Goal: Information Seeking & Learning: Learn about a topic

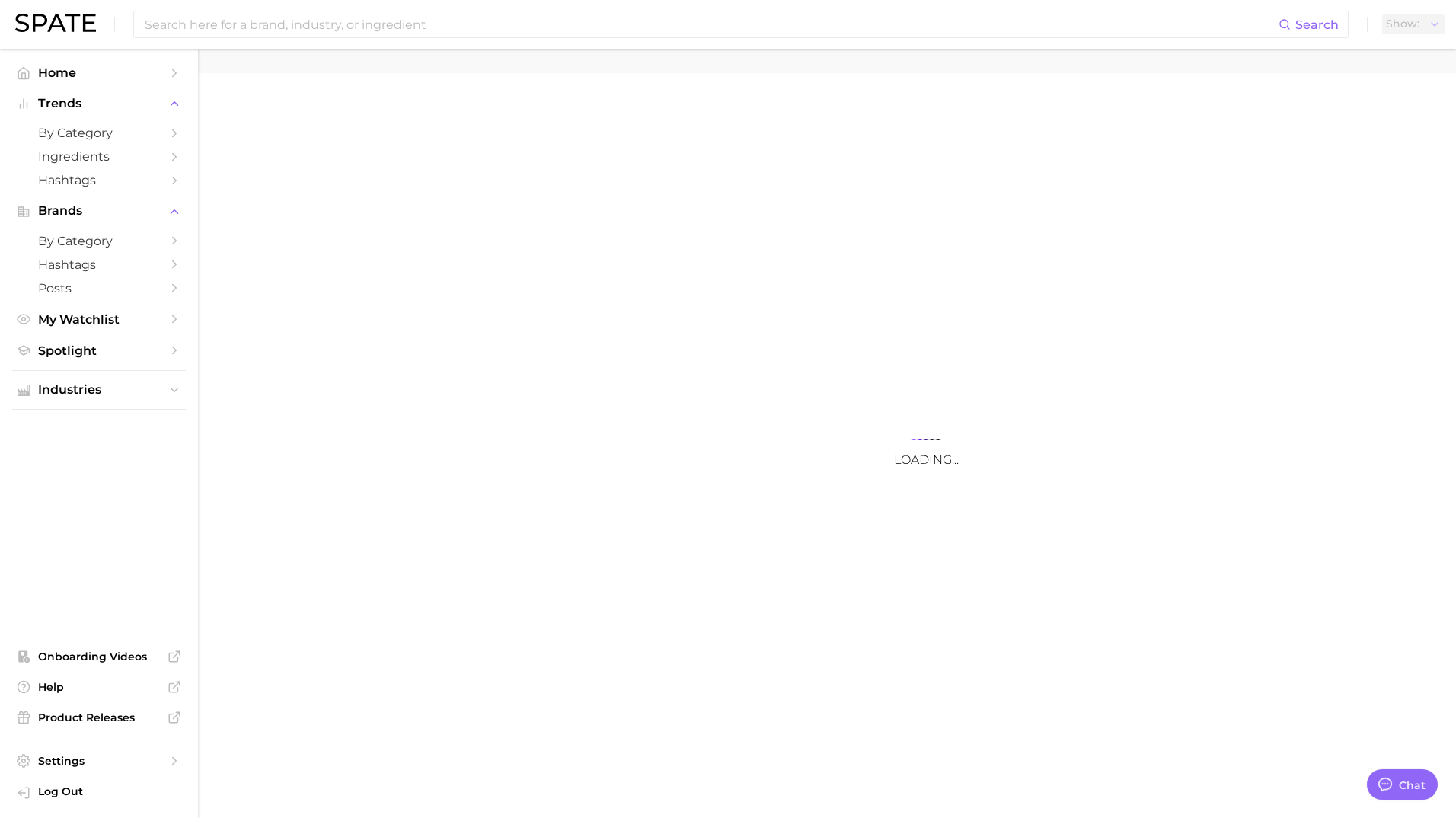
type textarea "x"
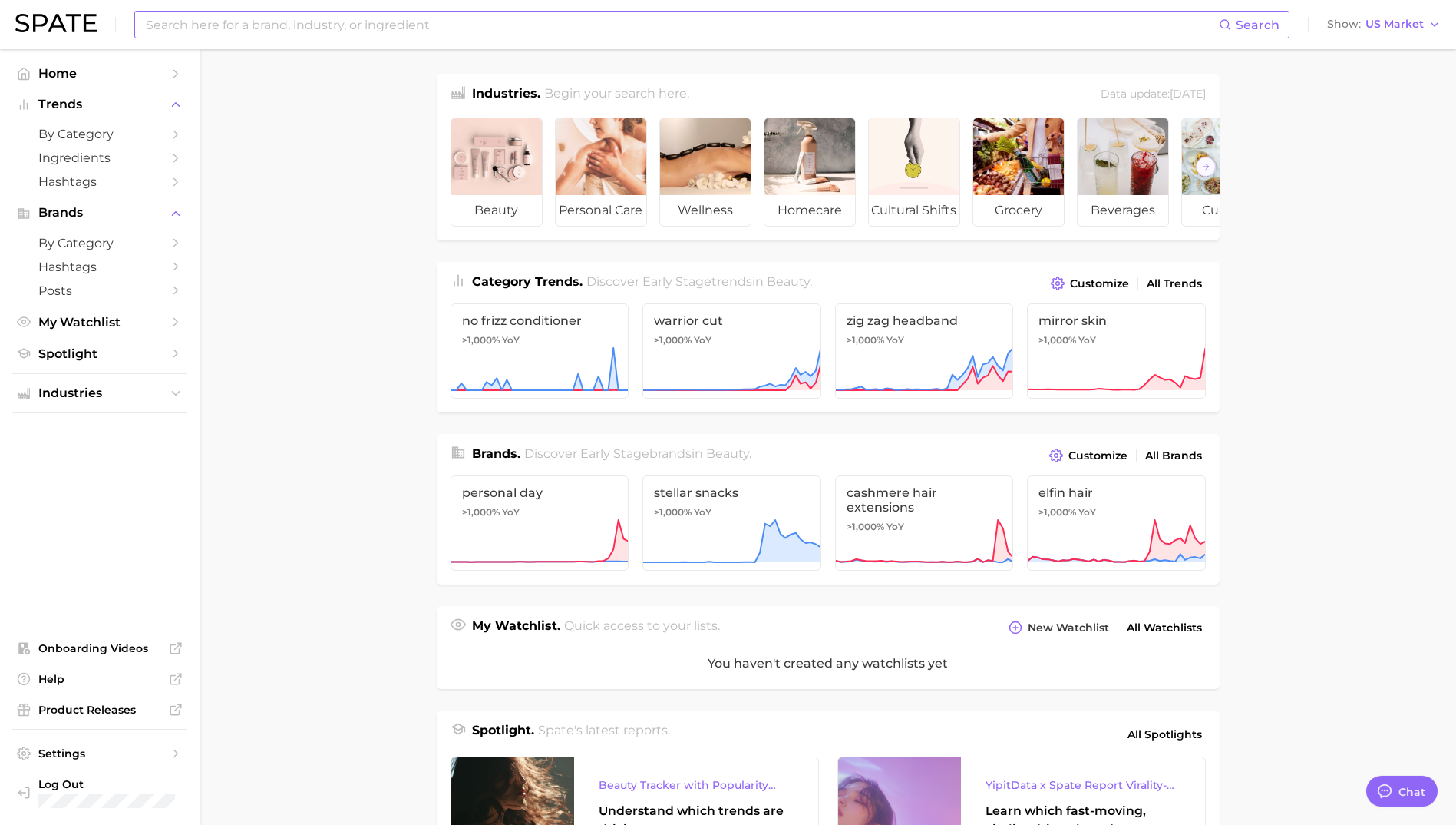
click at [298, 16] on input at bounding box center [682, 25] width 1074 height 26
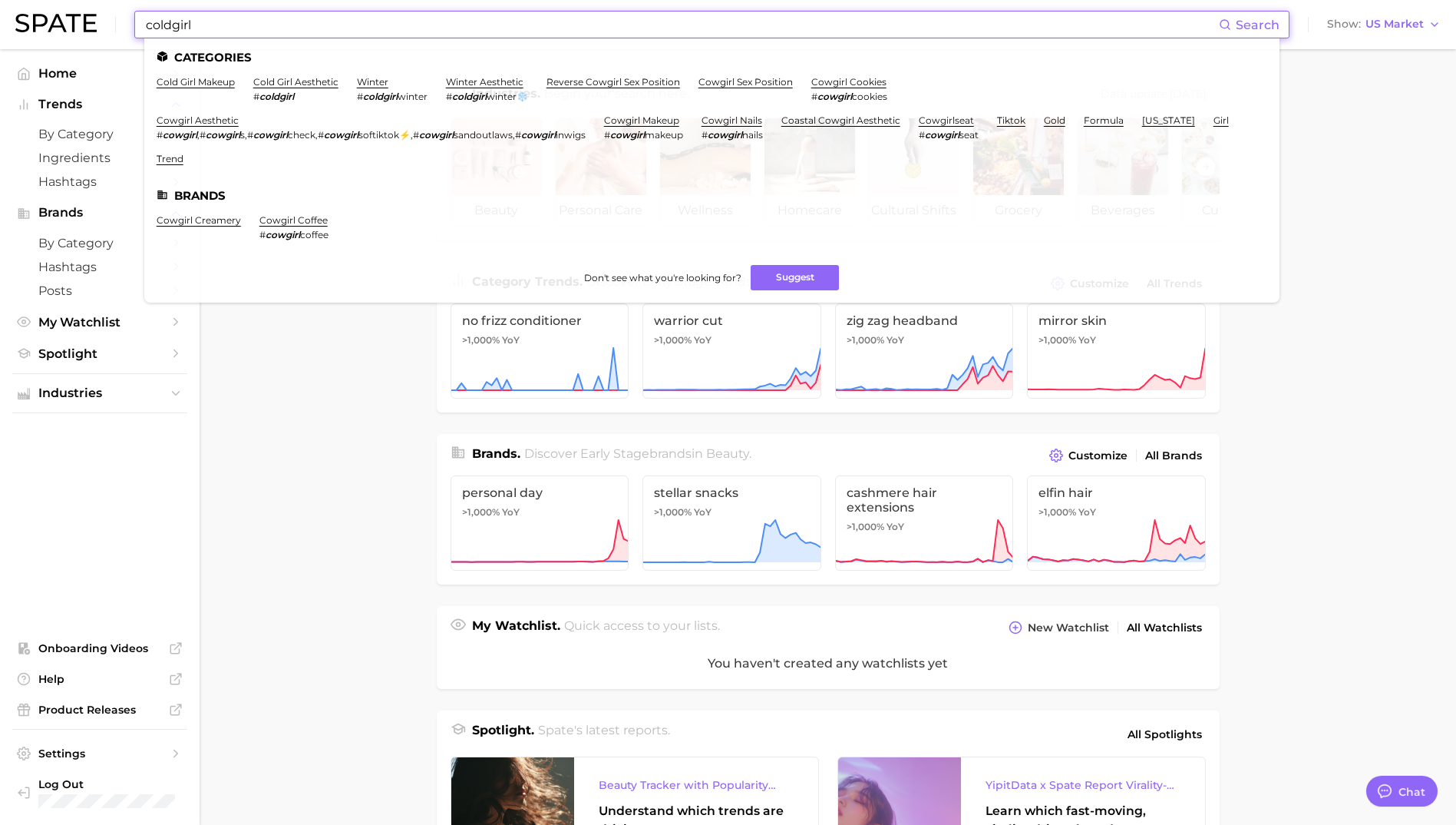
drag, startPoint x: 210, startPoint y: 24, endPoint x: 132, endPoint y: 18, distance: 78.2
click at [132, 18] on div "coldgirl Search Categories cold girl makeup cold girl aesthetic # coldgirl wint…" at bounding box center [728, 25] width 1425 height 50
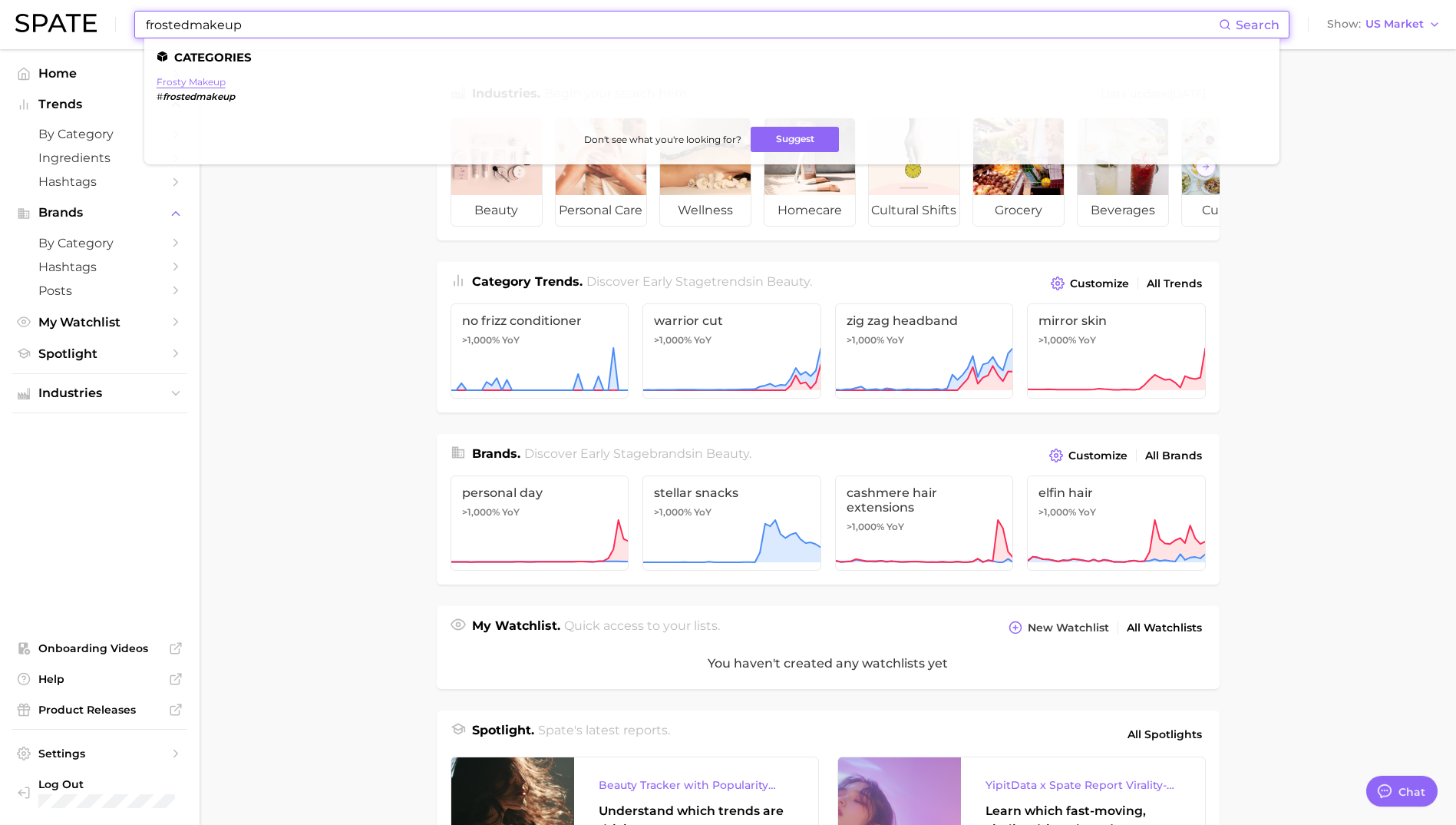
type input "frostedmakeup"
click at [172, 77] on link "frosty makeup" at bounding box center [191, 82] width 69 height 12
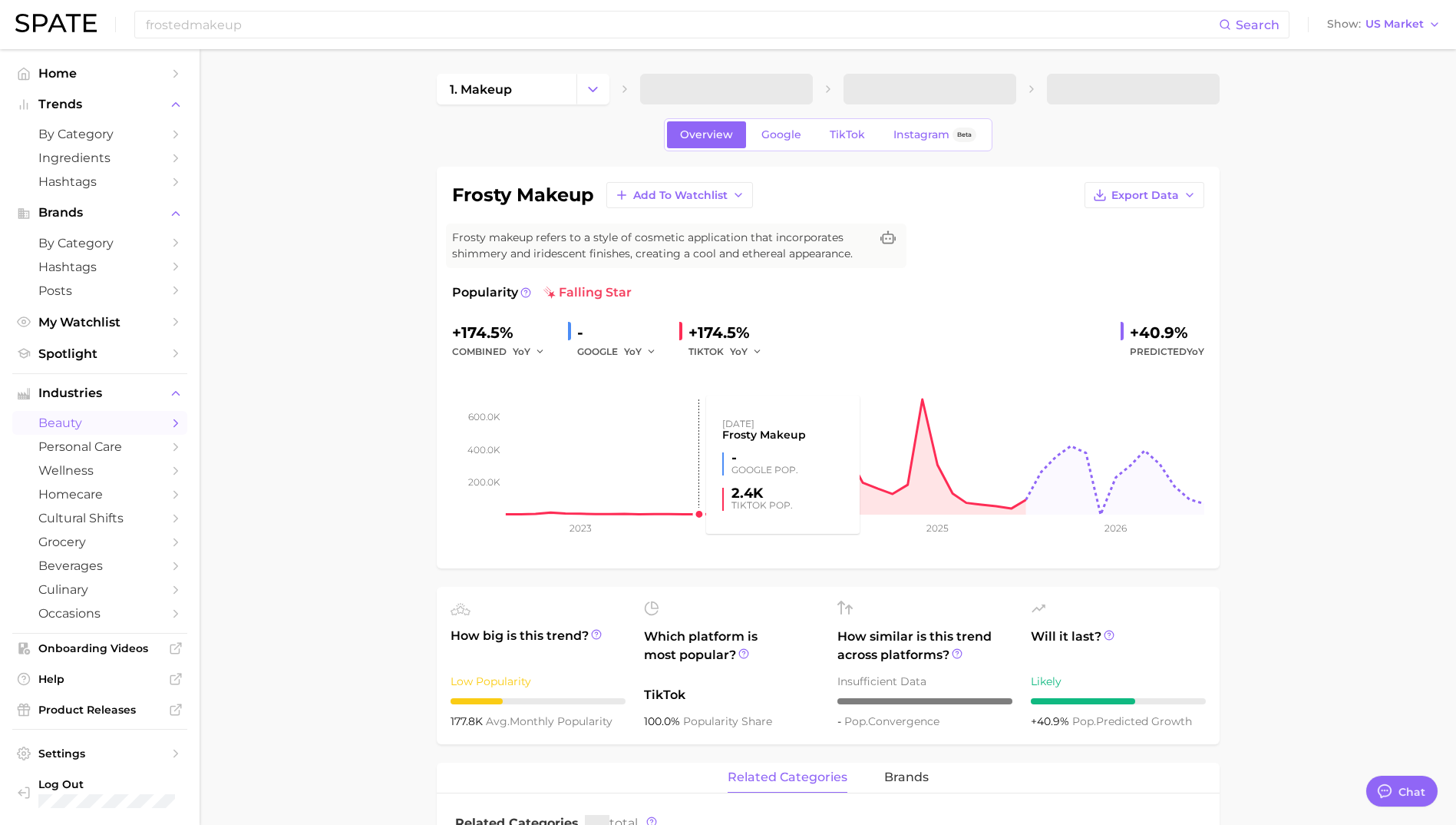
type textarea "x"
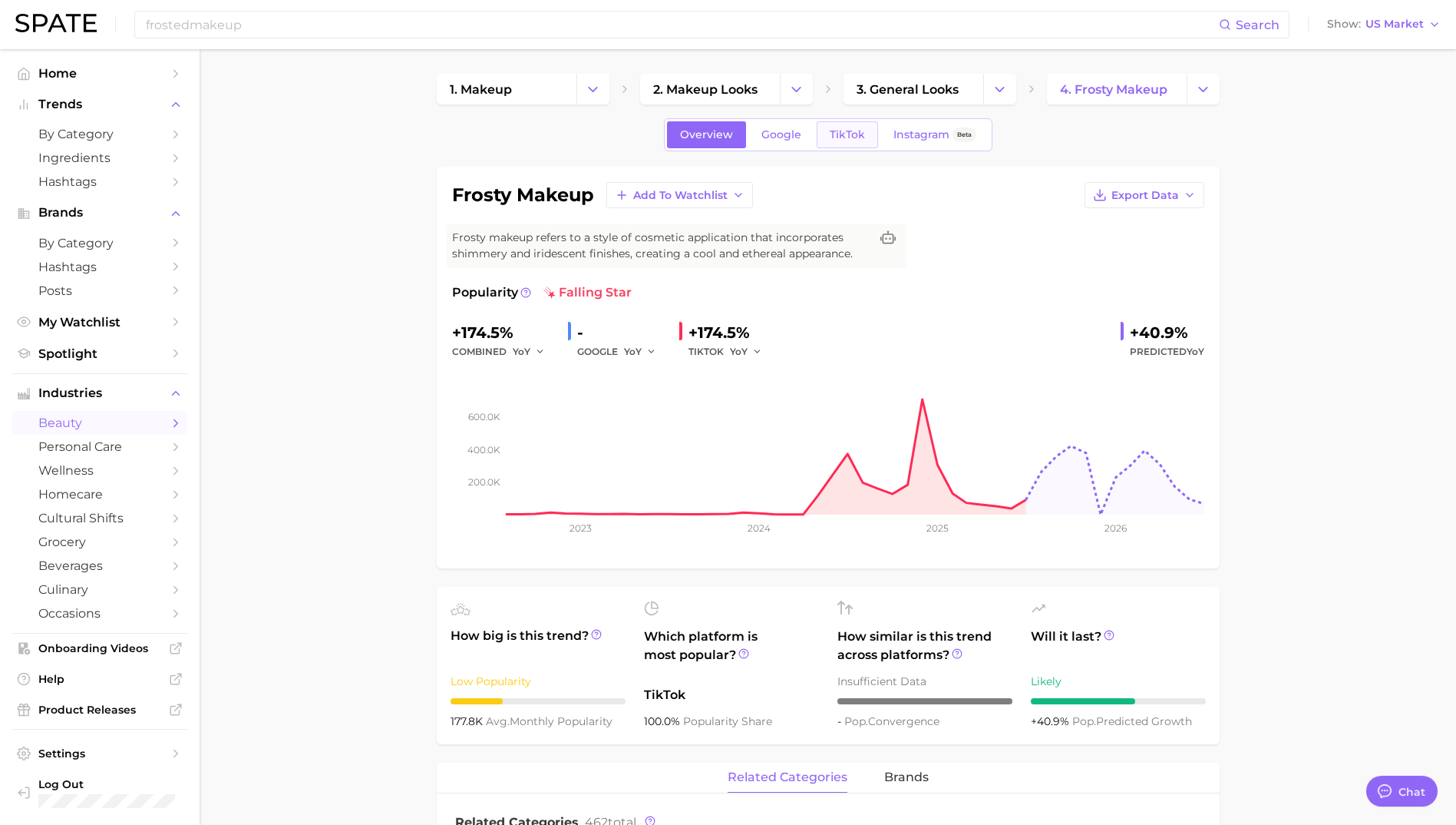
click at [847, 145] on link "TikTok" at bounding box center [847, 134] width 61 height 27
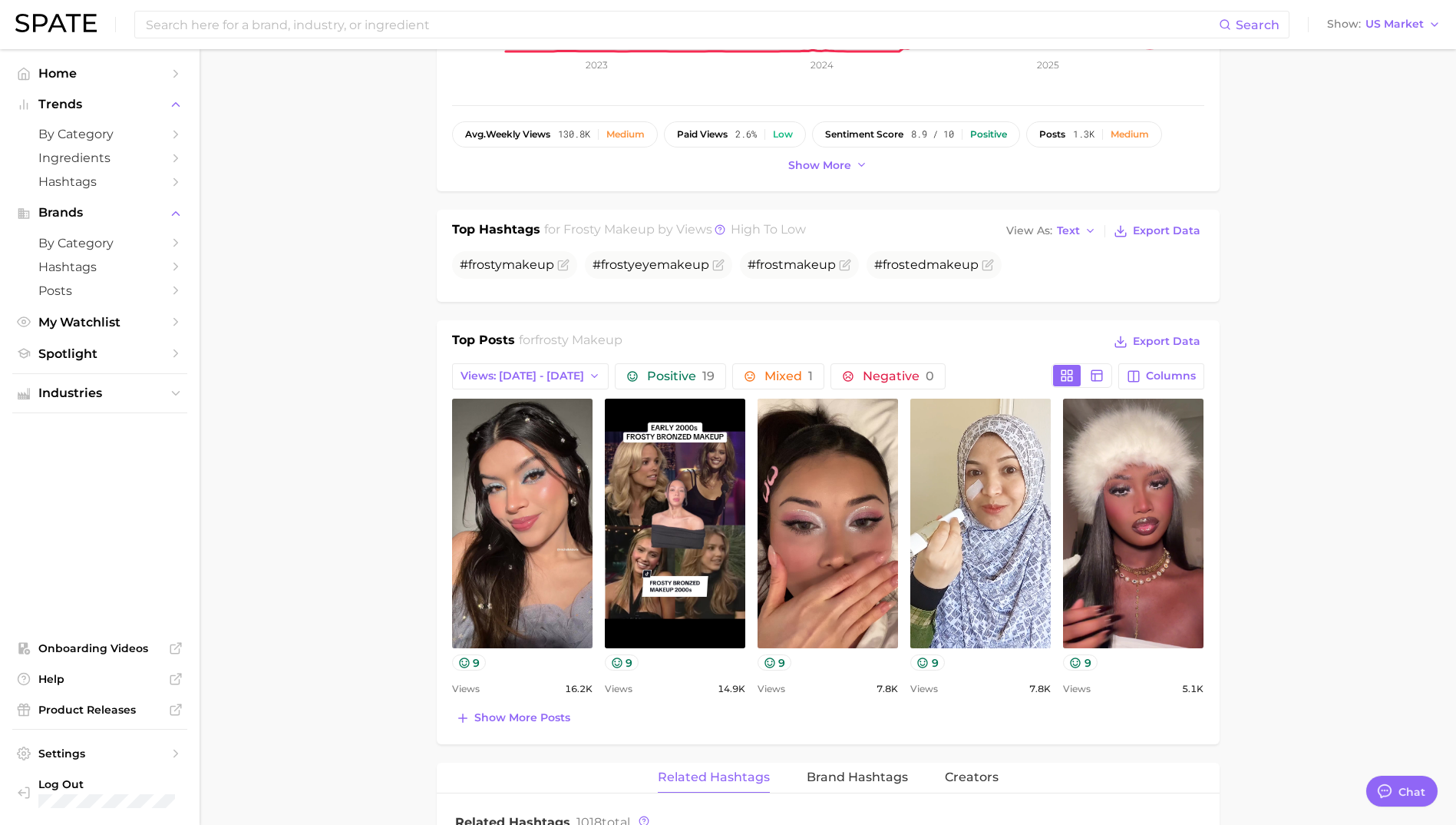
scroll to position [461, 0]
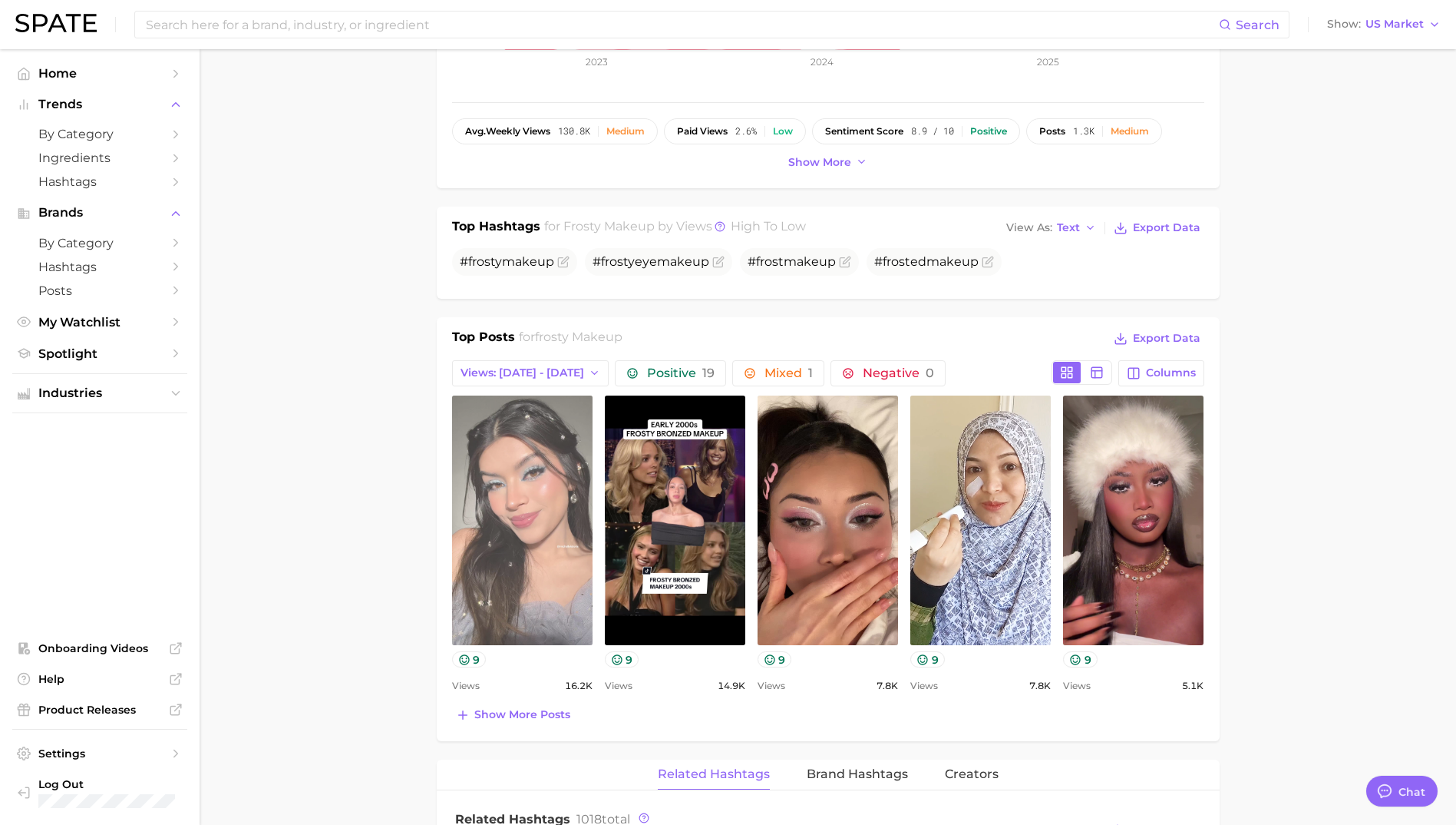
click at [523, 547] on link "view post on TikTok" at bounding box center [522, 521] width 141 height 250
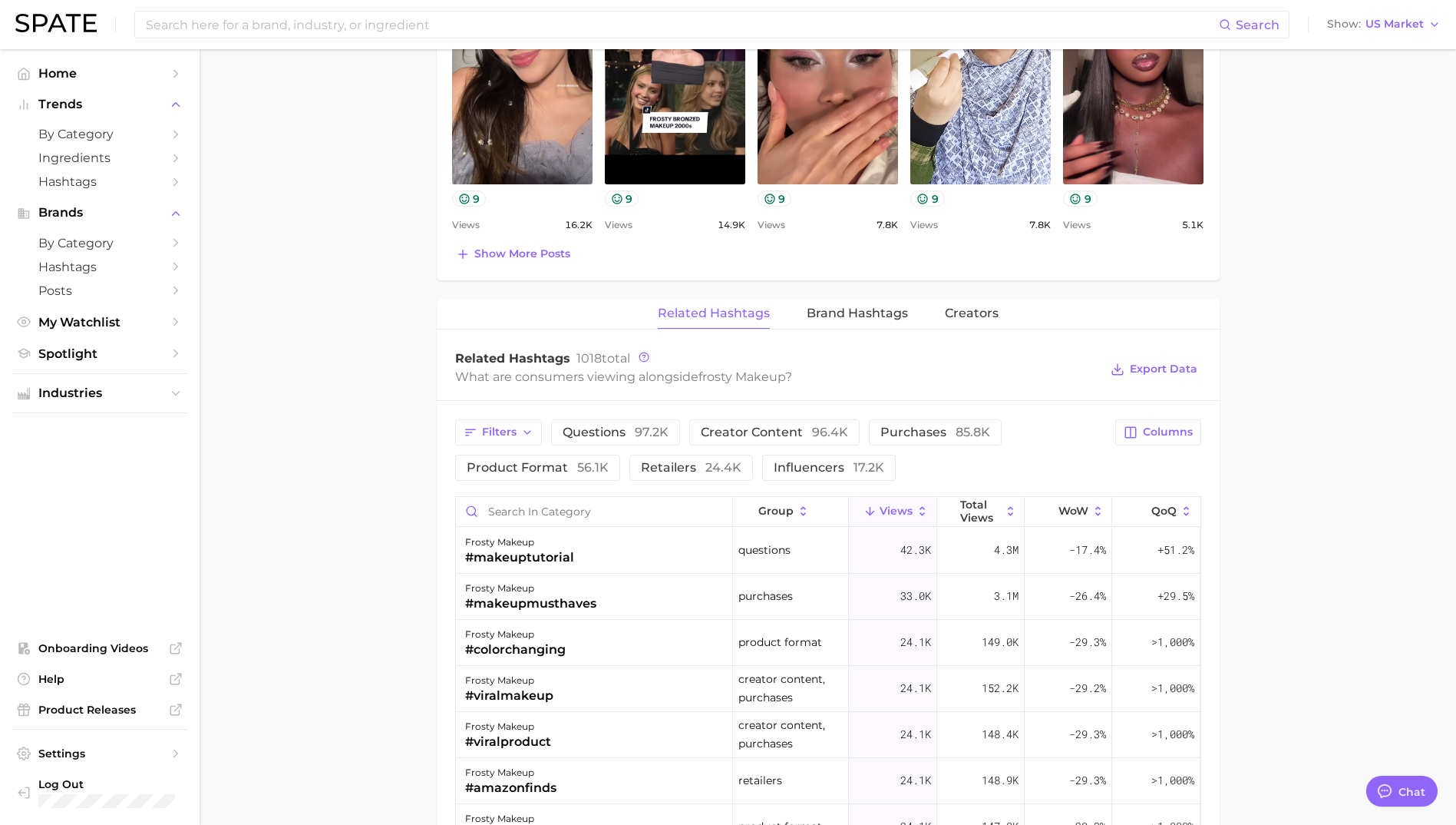
scroll to position [999, 0]
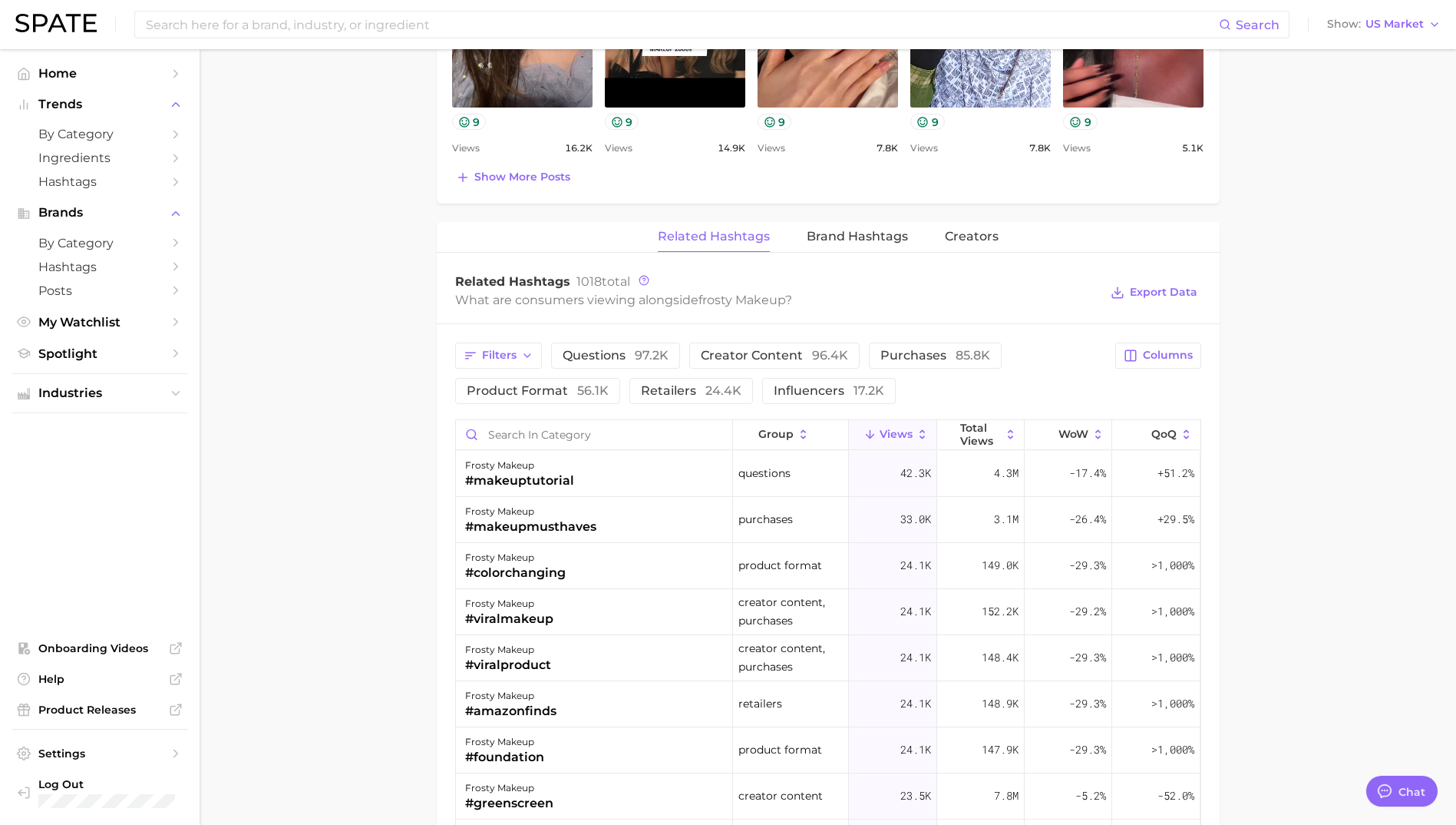
click at [900, 436] on span "Views" at bounding box center [896, 433] width 33 height 12
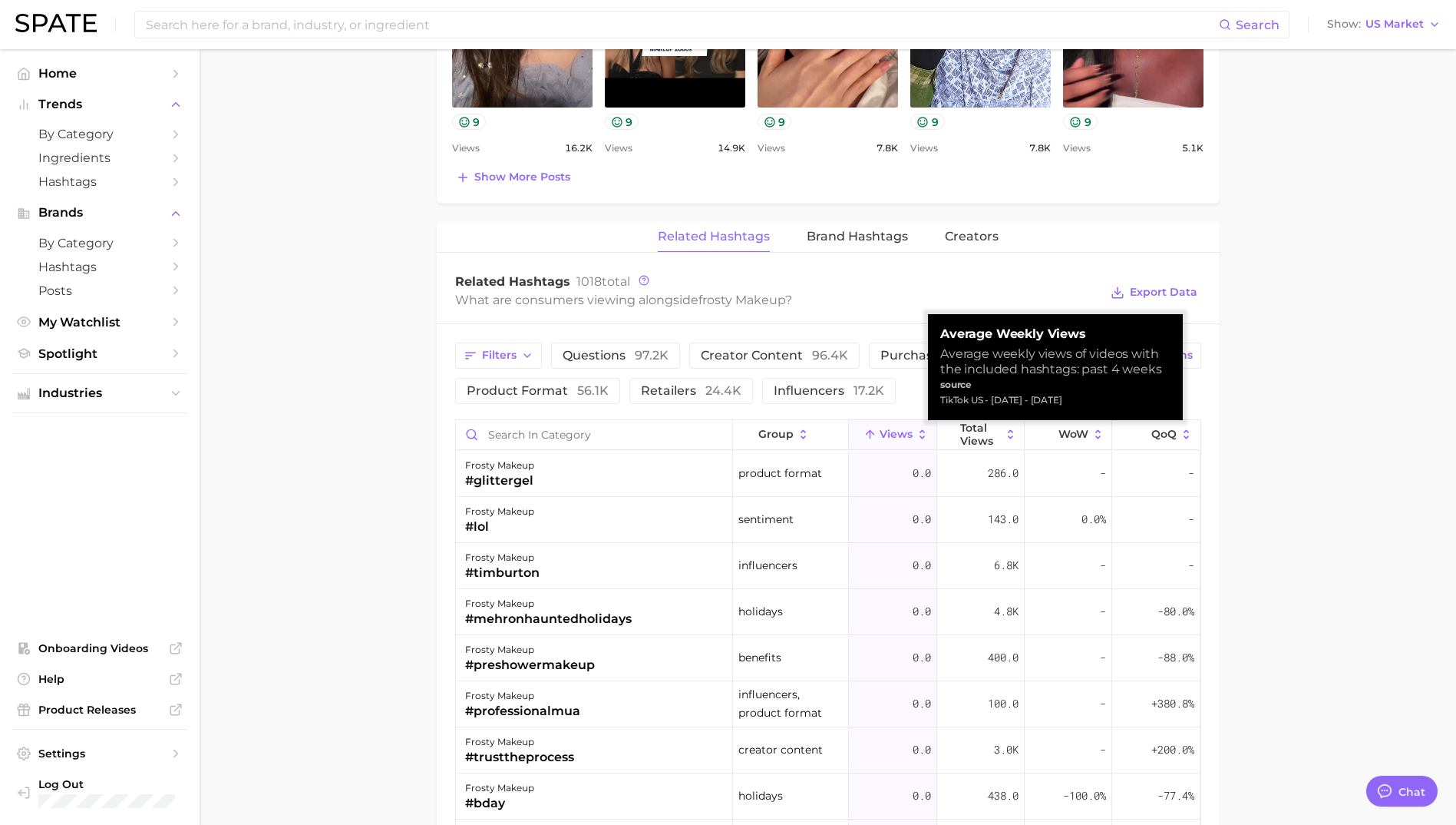
click at [900, 436] on span "Views" at bounding box center [896, 433] width 33 height 12
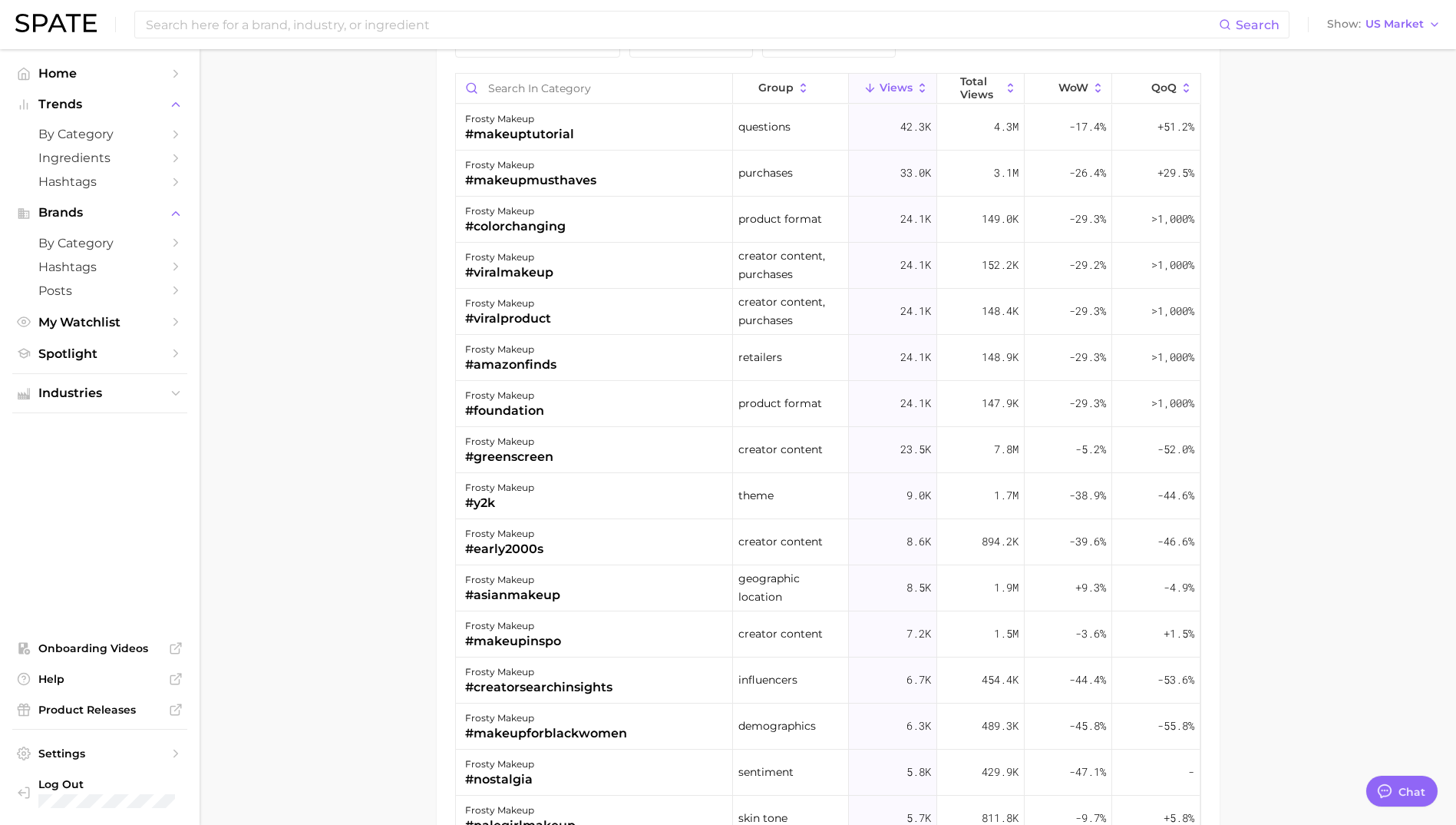
scroll to position [1382, 0]
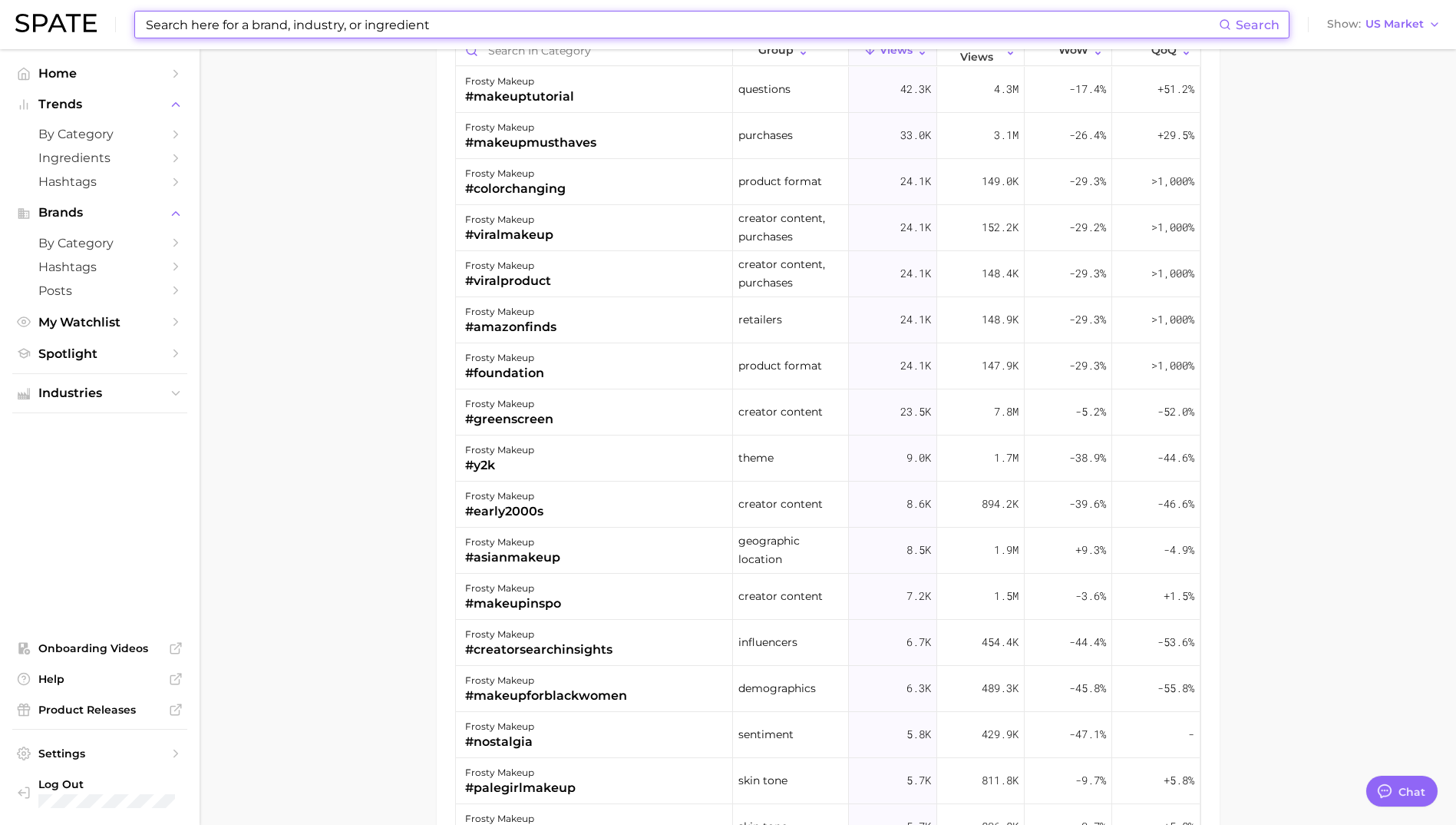
click at [320, 14] on input at bounding box center [682, 25] width 1074 height 26
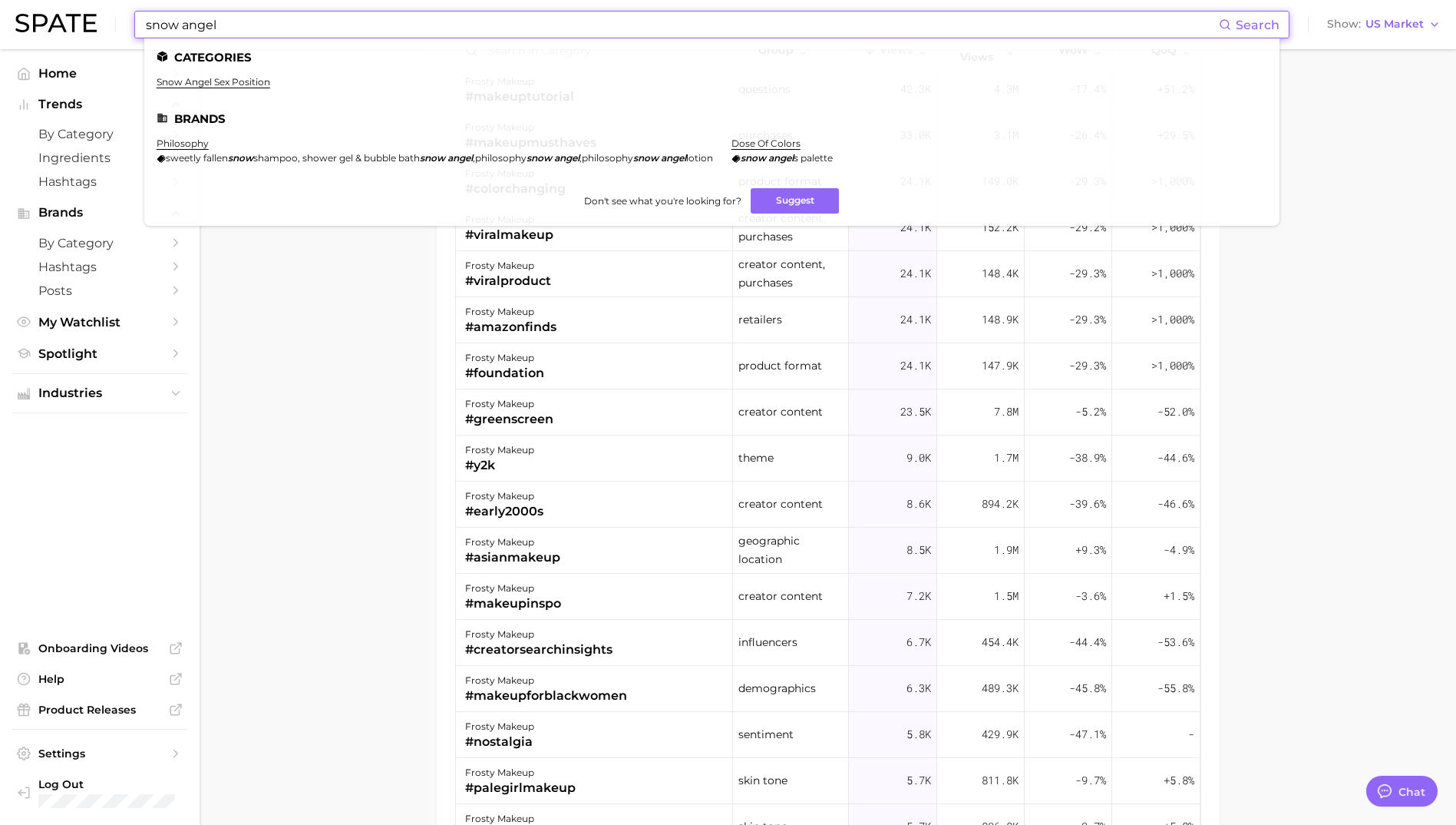
click at [182, 26] on input "snow angel" at bounding box center [682, 25] width 1074 height 26
drag, startPoint x: 239, startPoint y: 26, endPoint x: 100, endPoint y: 2, distance: 141.1
click at [100, 2] on div "snowangel Search Categories snow angel sex position Brands philosophy sweetly f…" at bounding box center [728, 25] width 1425 height 50
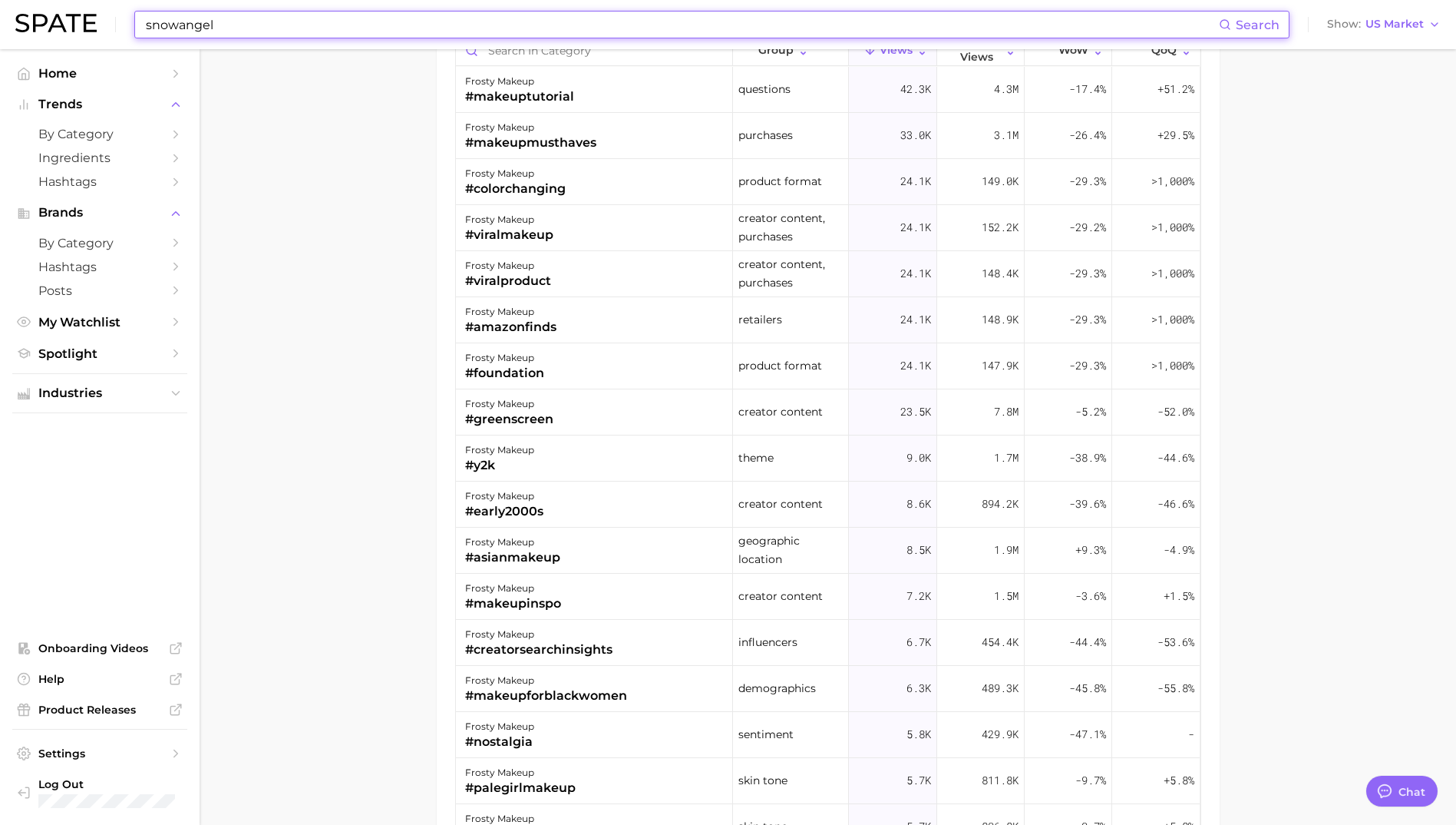
type input "snowangel"
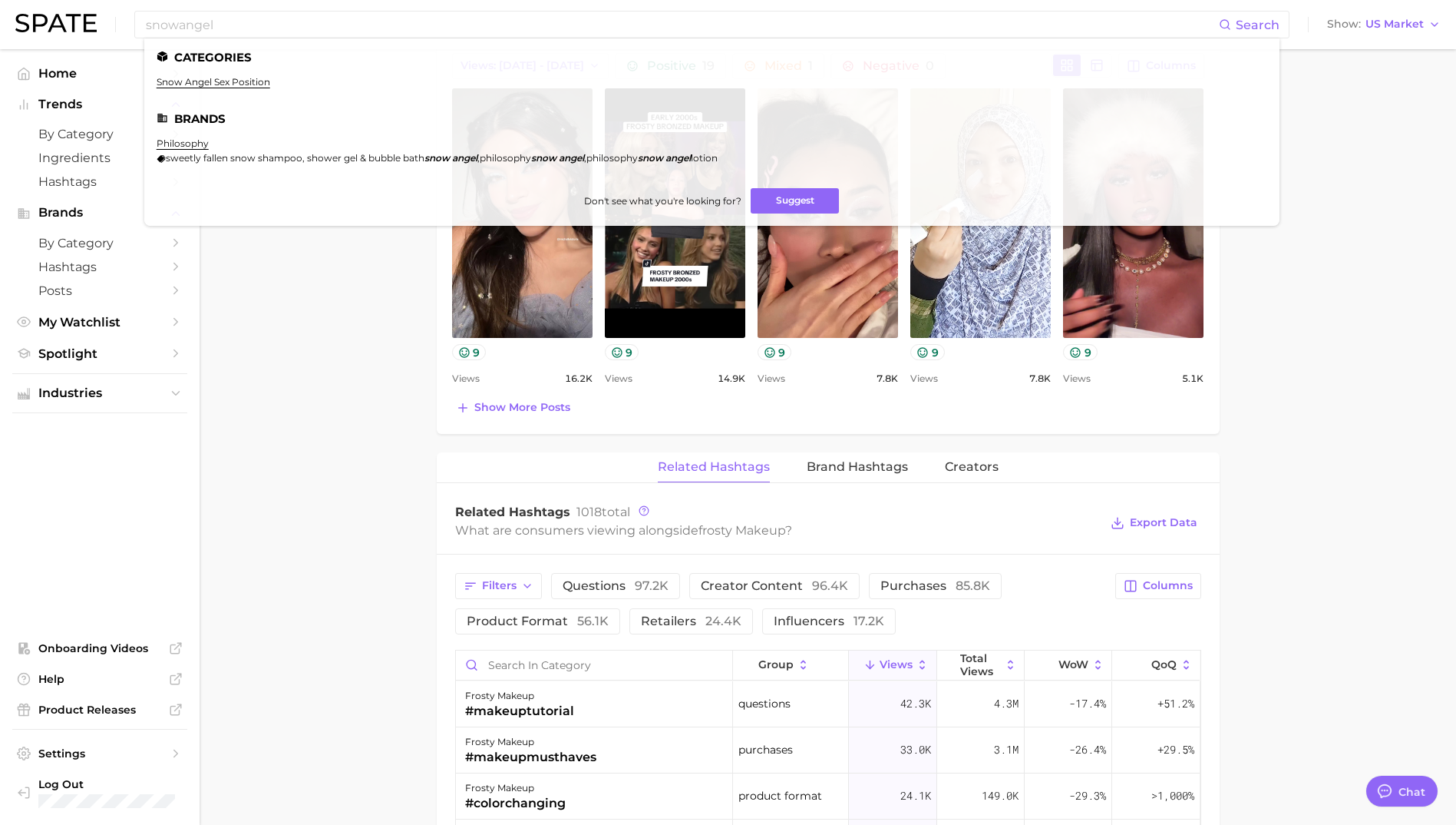
click at [1368, 295] on main "1. makeup 2. makeup looks 3. general looks 4. frosty makeup Overview Google Tik…" at bounding box center [828, 425] width 1257 height 2289
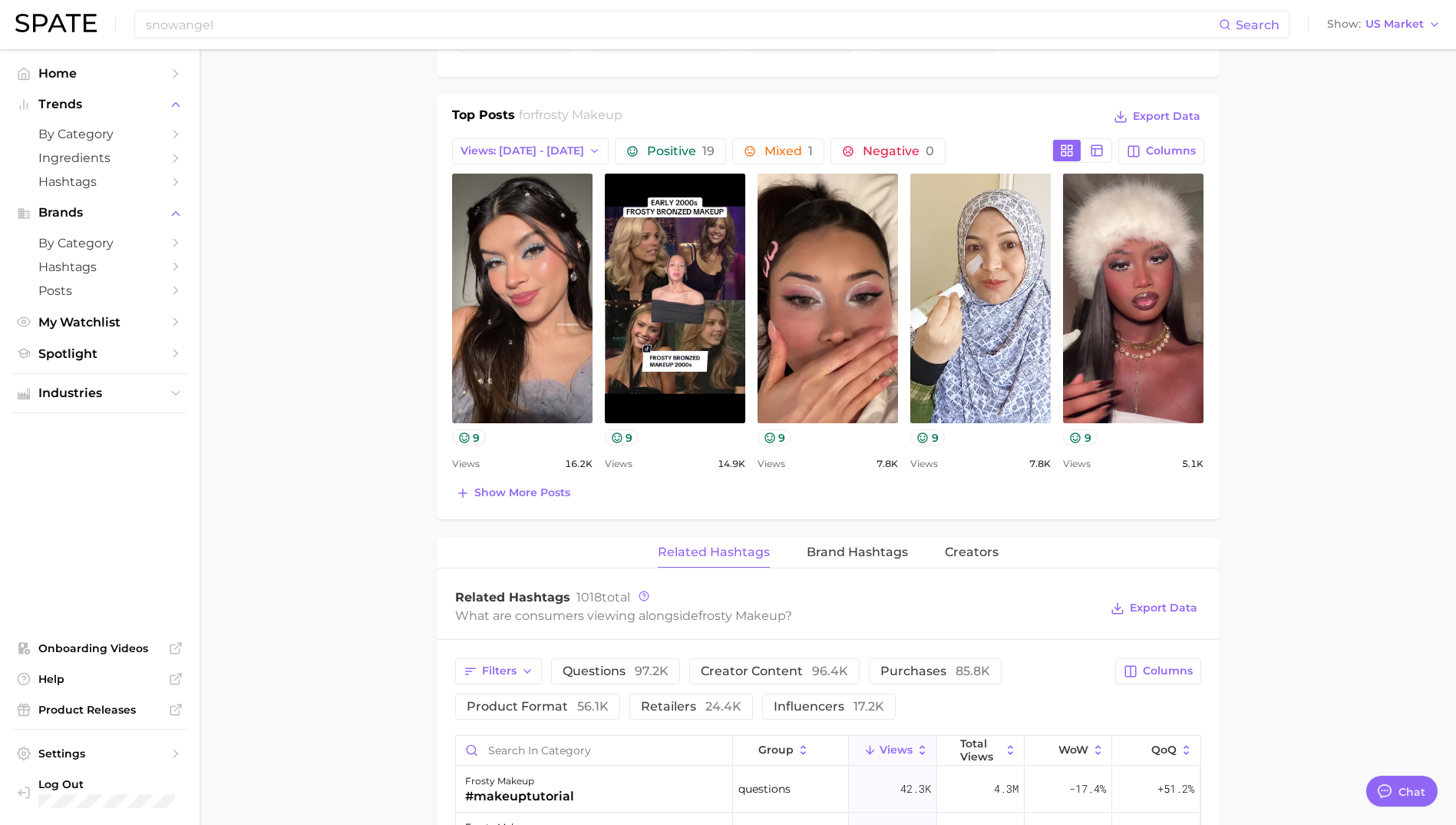
scroll to position [537, 0]
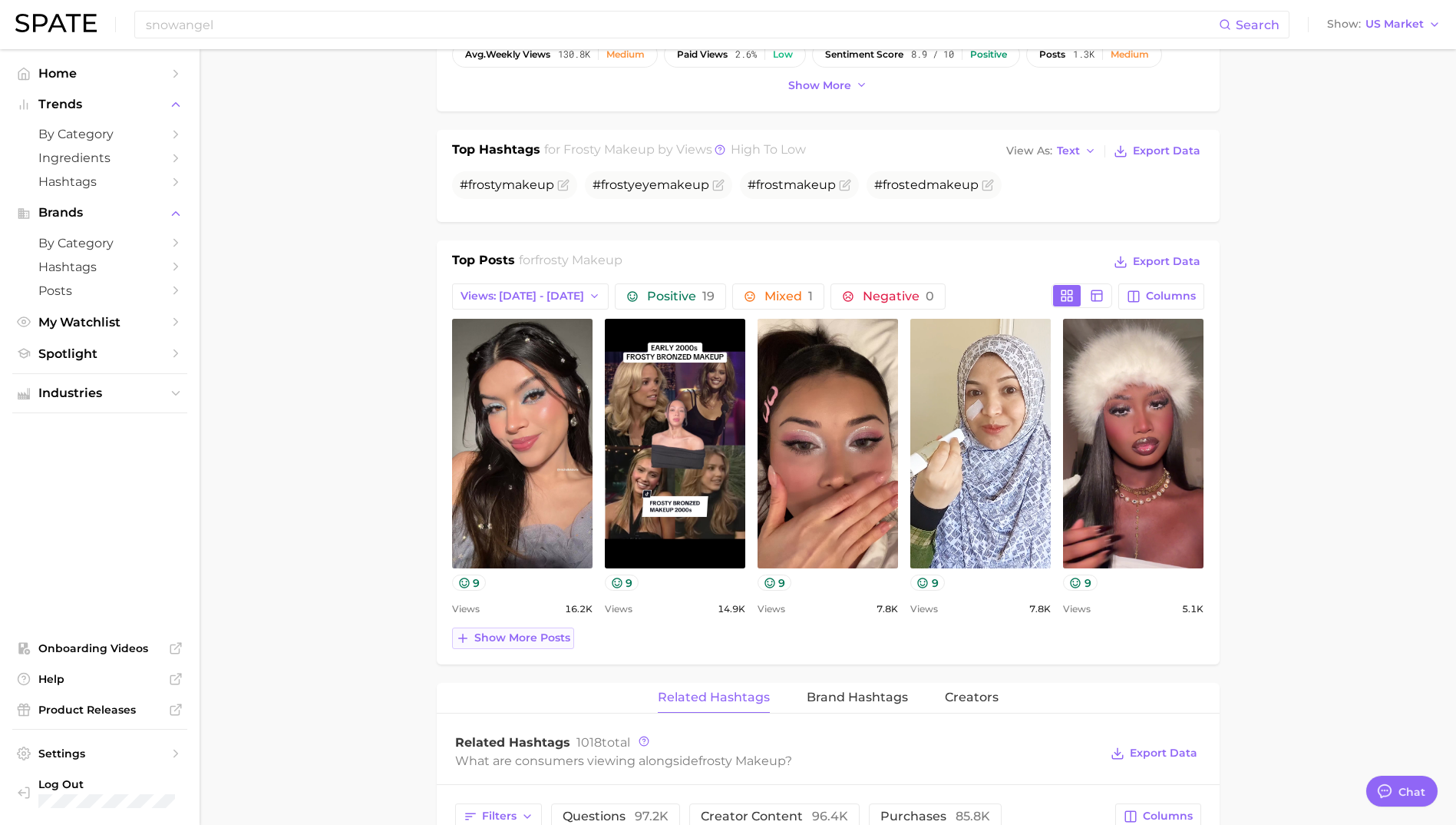
click at [523, 642] on span "Show more posts" at bounding box center [522, 638] width 96 height 13
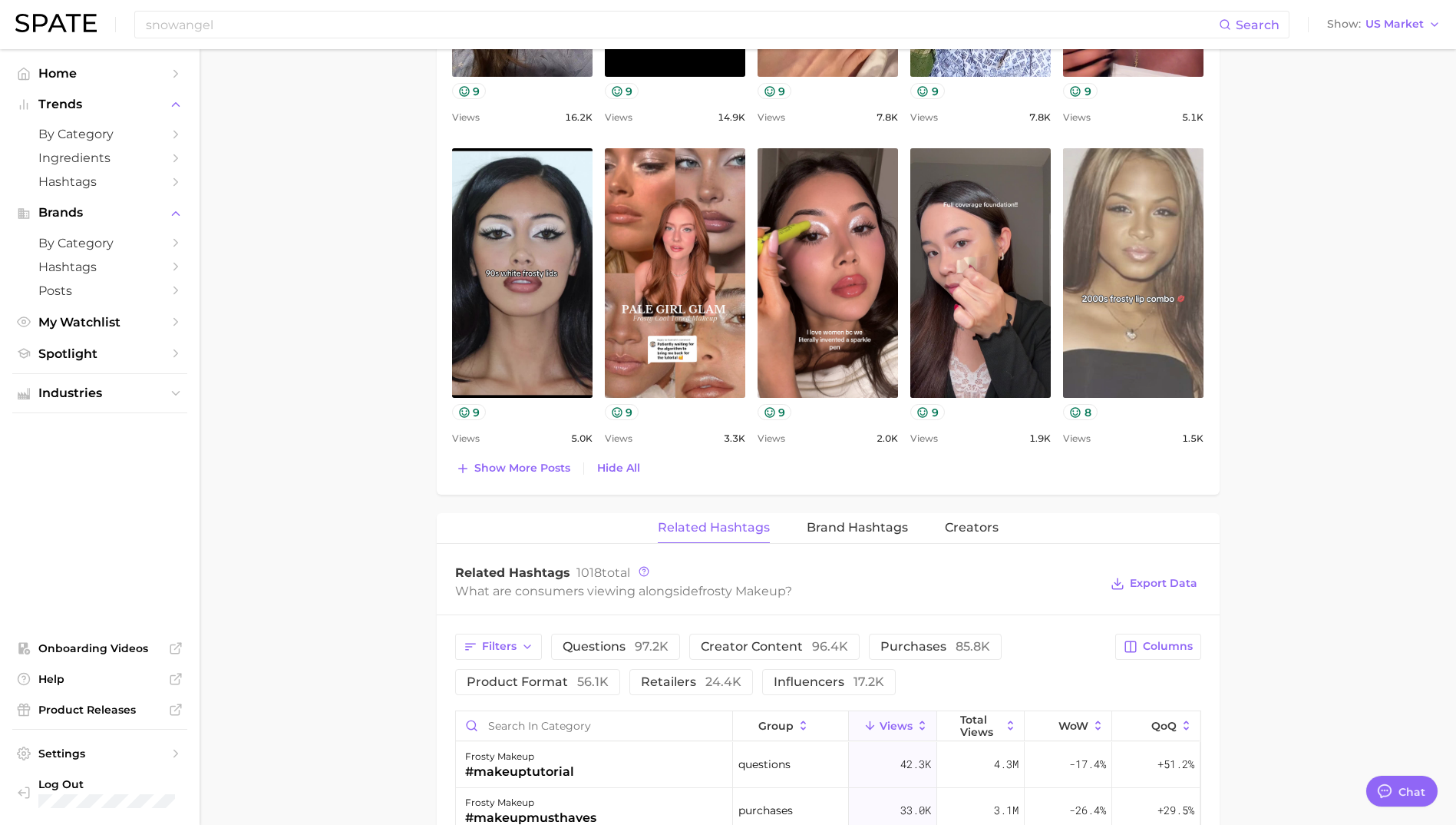
scroll to position [1075, 0]
